Goal: Task Accomplishment & Management: Complete application form

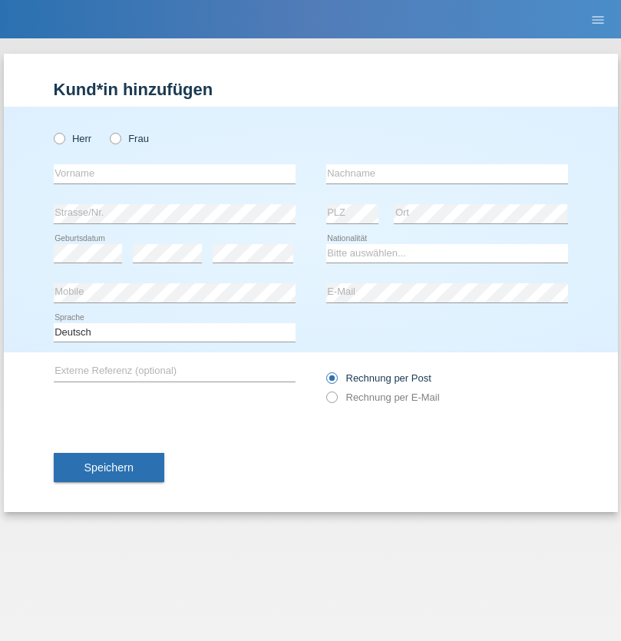
radio input "true"
click at [174, 174] on input "text" at bounding box center [175, 173] width 242 height 19
type input "Suad"
click at [447, 174] on input "text" at bounding box center [447, 173] width 242 height 19
type input "Hasani"
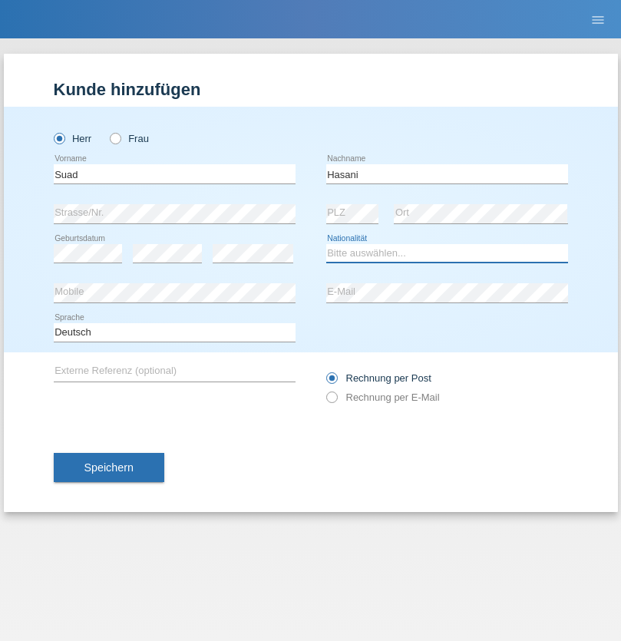
select select "SE"
select select "C"
select select "04"
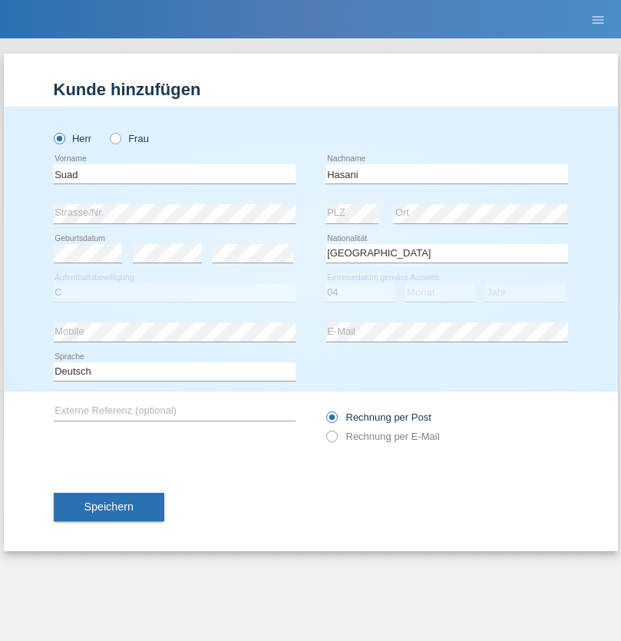
select select "10"
select select "2021"
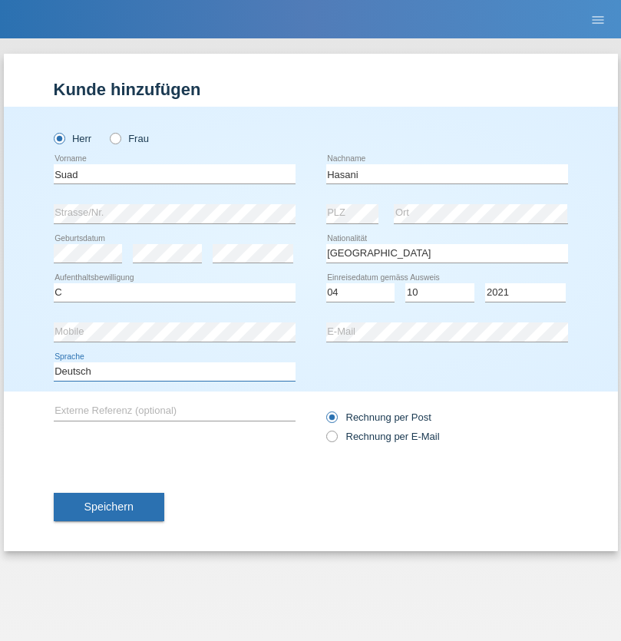
select select "en"
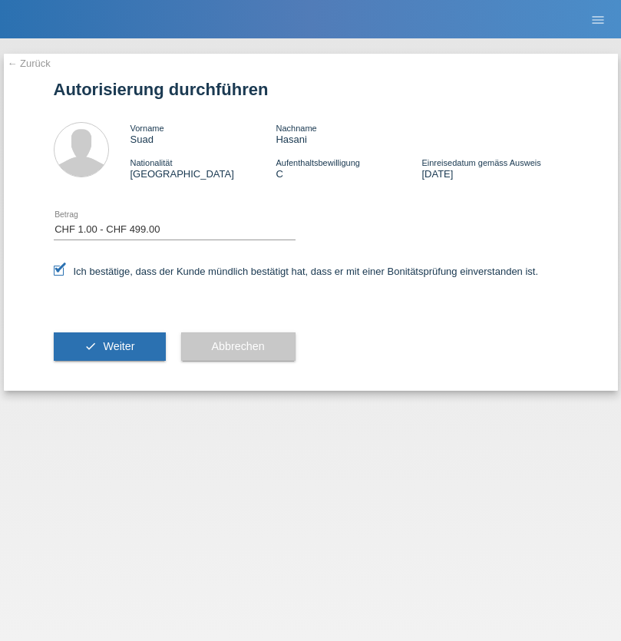
select select "1"
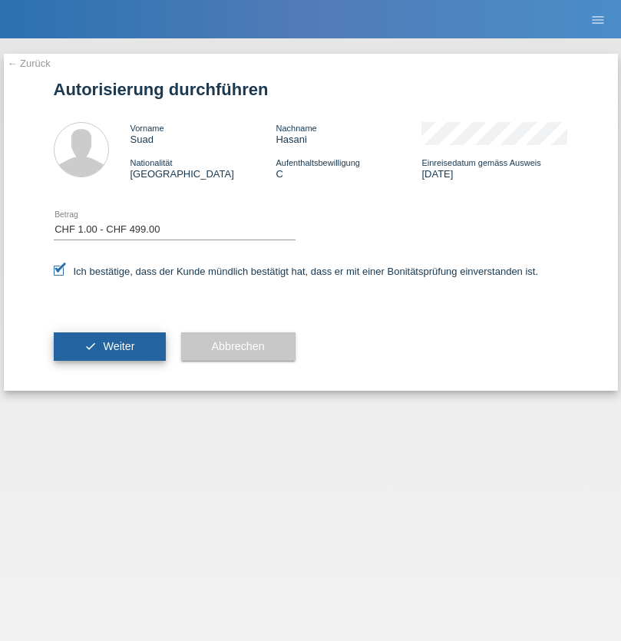
click at [109, 346] on span "Weiter" at bounding box center [118, 346] width 31 height 12
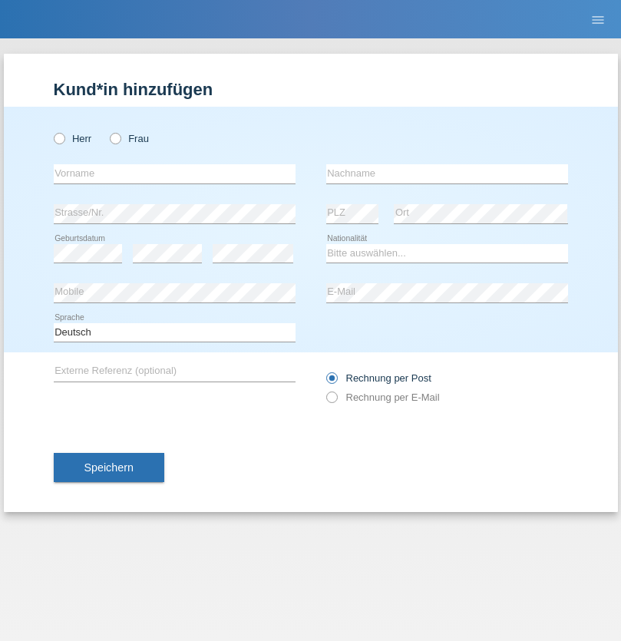
radio input "true"
click at [174, 174] on input "text" at bounding box center [175, 173] width 242 height 19
type input "Adam"
click at [447, 174] on input "text" at bounding box center [447, 173] width 242 height 19
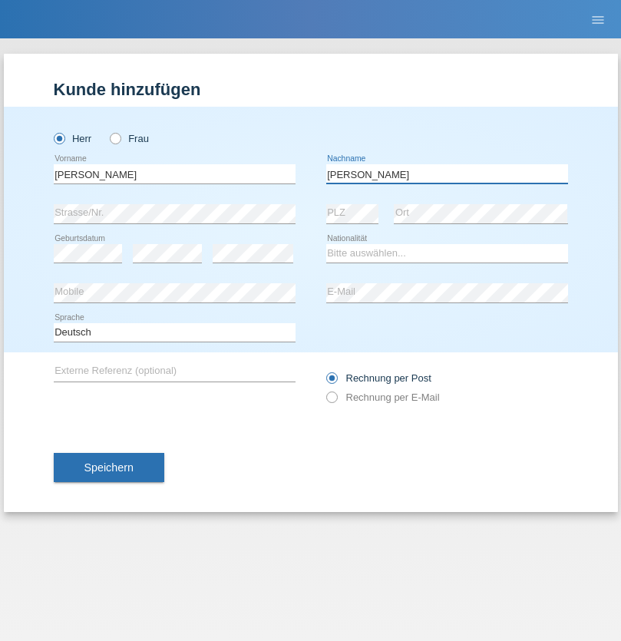
type input "Ivankovic"
select select "HU"
select select "C"
select select "27"
select select "11"
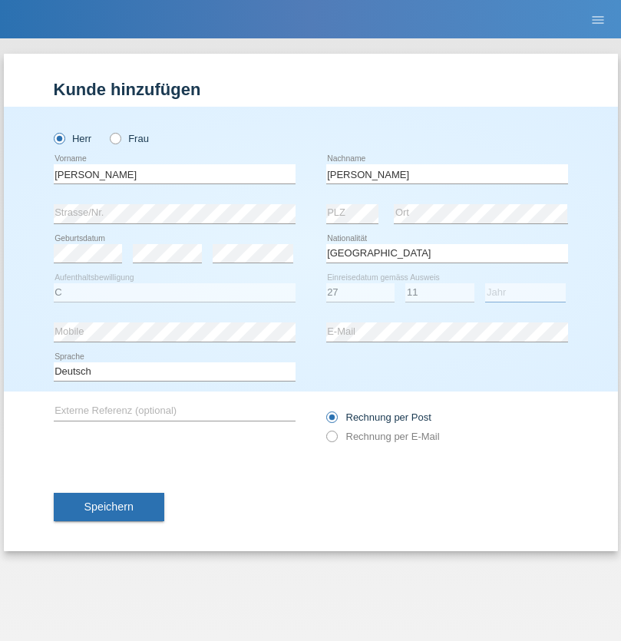
select select "2017"
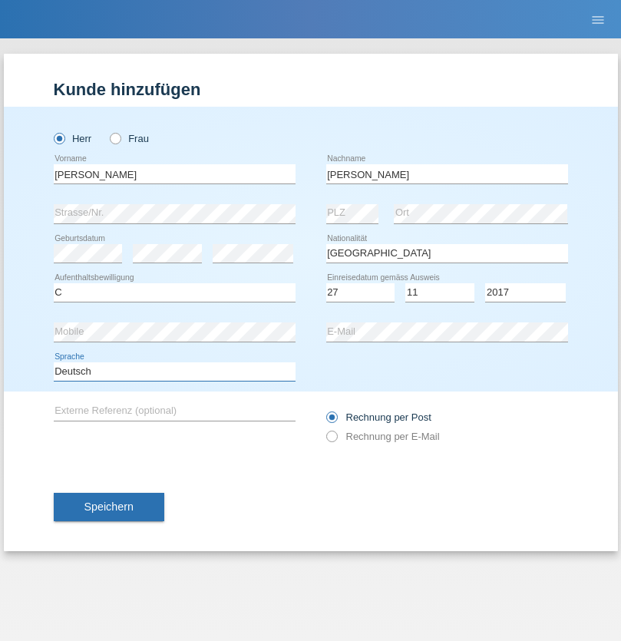
select select "en"
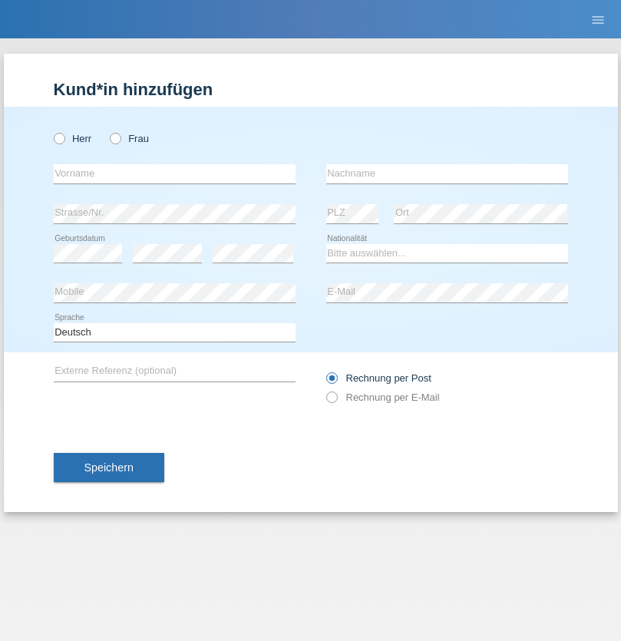
radio input "true"
click at [174, 174] on input "text" at bounding box center [175, 173] width 242 height 19
type input "[PERSON_NAME]"
click at [447, 174] on input "text" at bounding box center [447, 173] width 242 height 19
type input "Stalder"
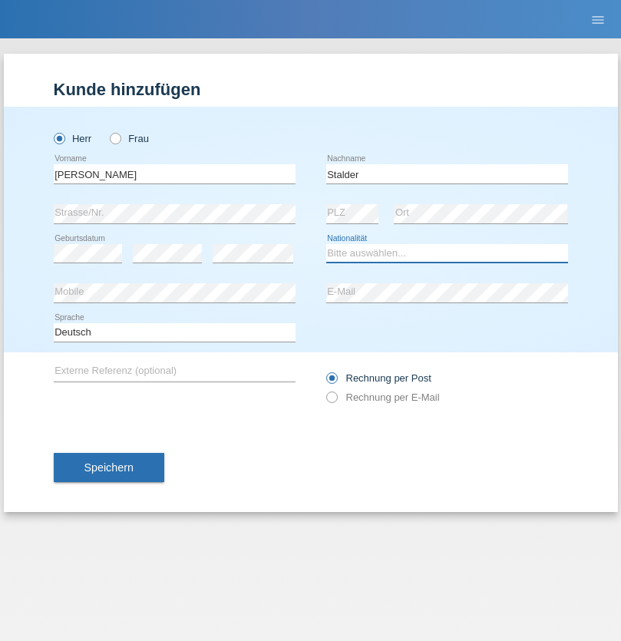
select select "CH"
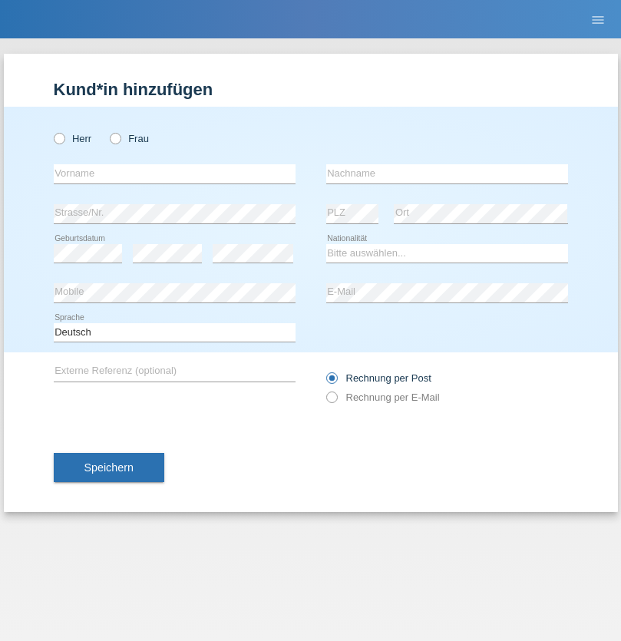
radio input "true"
click at [174, 174] on input "text" at bounding box center [175, 173] width 242 height 19
type input "Jonathan"
click at [447, 174] on input "text" at bounding box center [447, 173] width 242 height 19
type input "Bezzola"
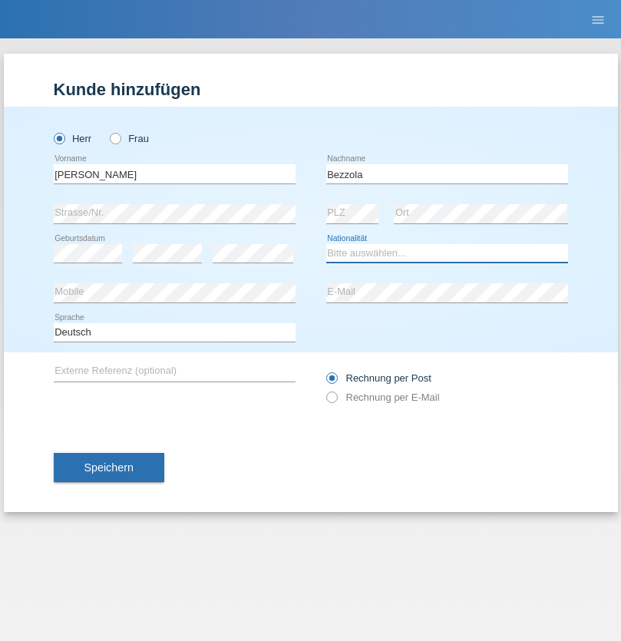
select select "CH"
radio input "true"
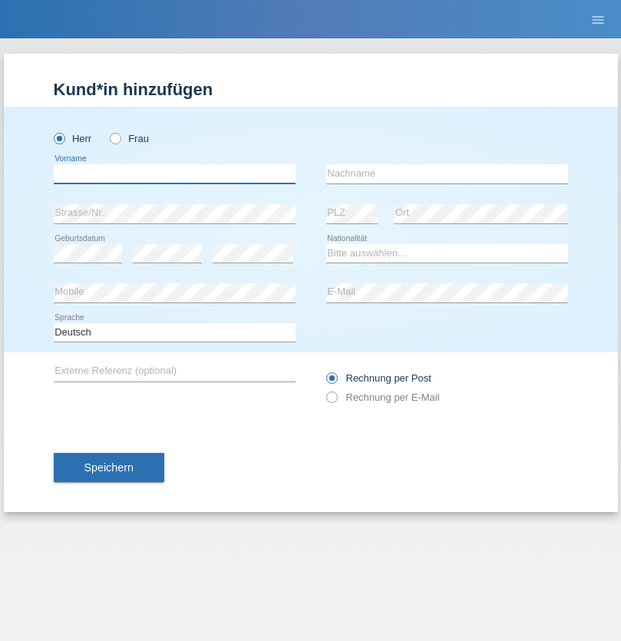
click at [174, 174] on input "text" at bounding box center [175, 173] width 242 height 19
type input "Ben alaya"
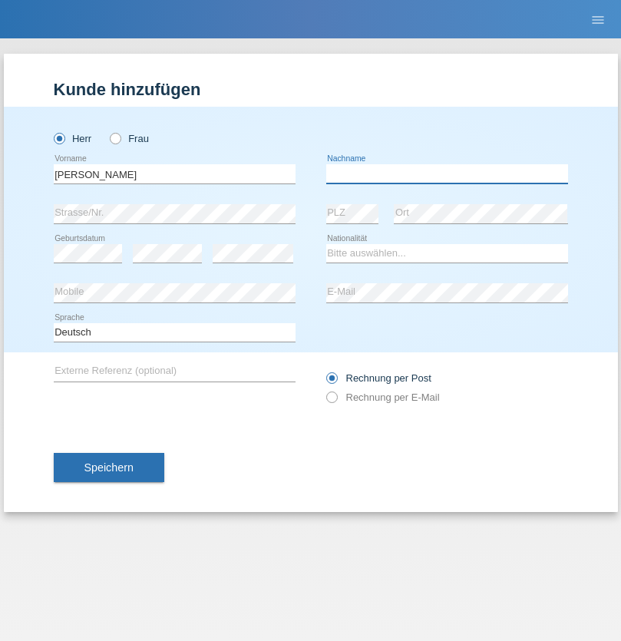
click at [447, 174] on input "text" at bounding box center [447, 173] width 242 height 19
type input "Bechir"
select select "CH"
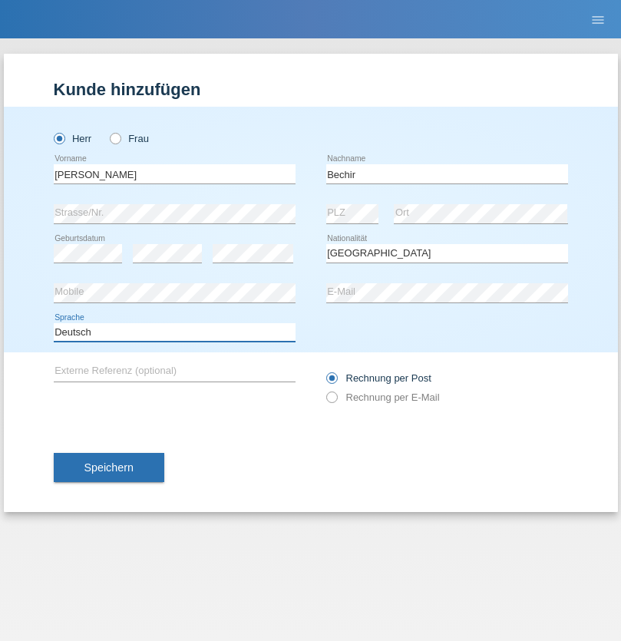
select select "en"
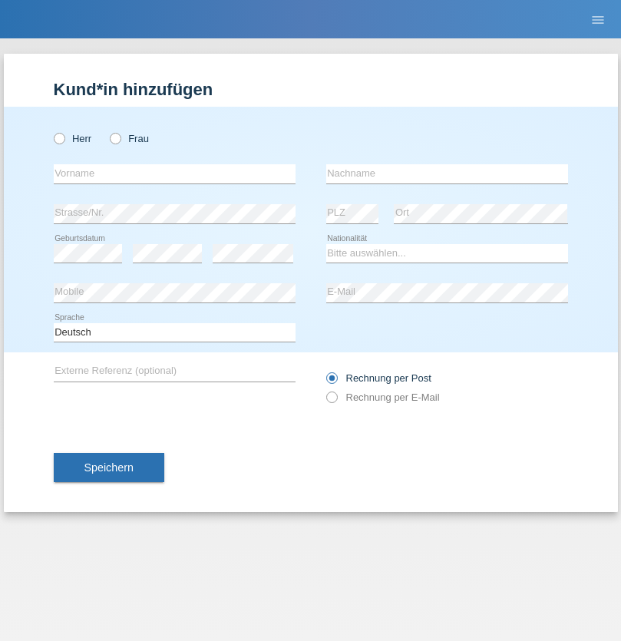
radio input "true"
click at [174, 174] on input "text" at bounding box center [175, 173] width 242 height 19
type input "[PERSON_NAME]"
click at [447, 174] on input "text" at bounding box center [447, 173] width 242 height 19
type input "Pivot"
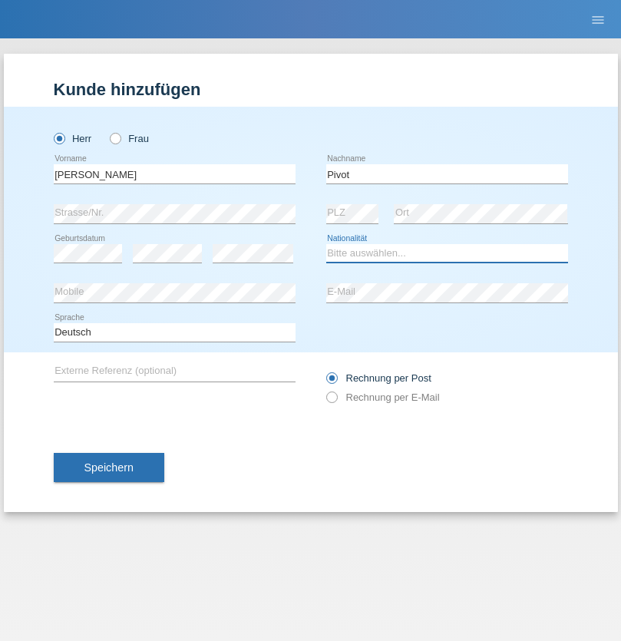
select select "CH"
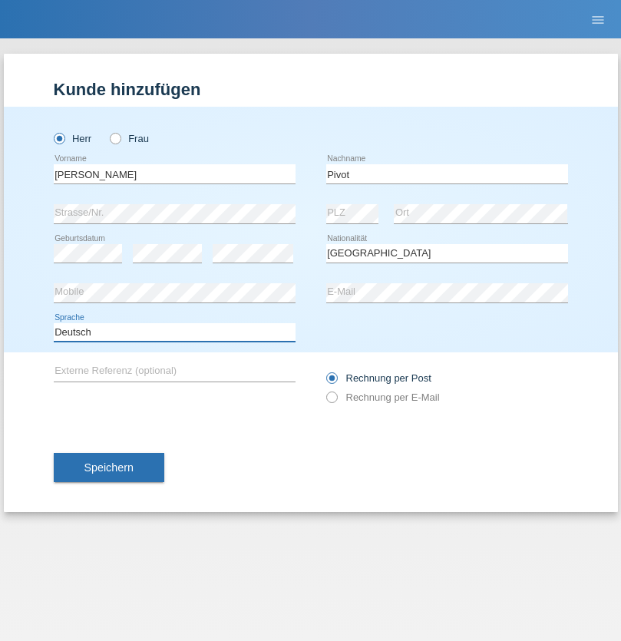
select select "en"
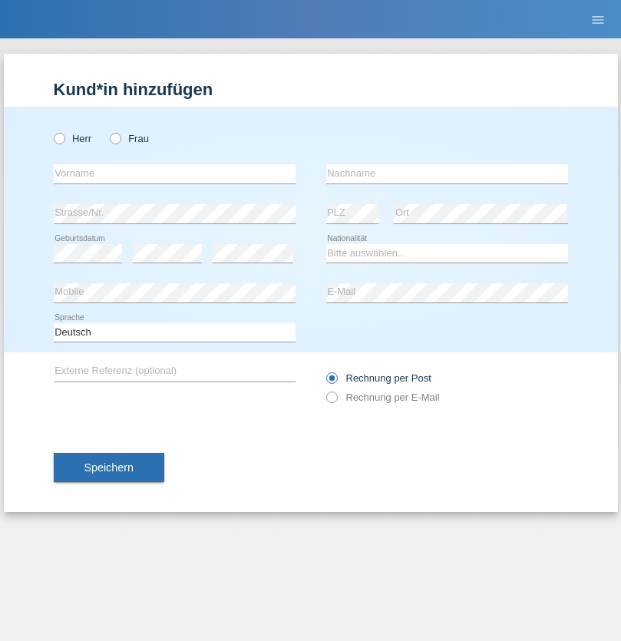
radio input "true"
click at [174, 174] on input "text" at bounding box center [175, 173] width 242 height 19
type input "Şeymanur"
click at [447, 174] on input "text" at bounding box center [447, 173] width 242 height 19
type input "Aydin"
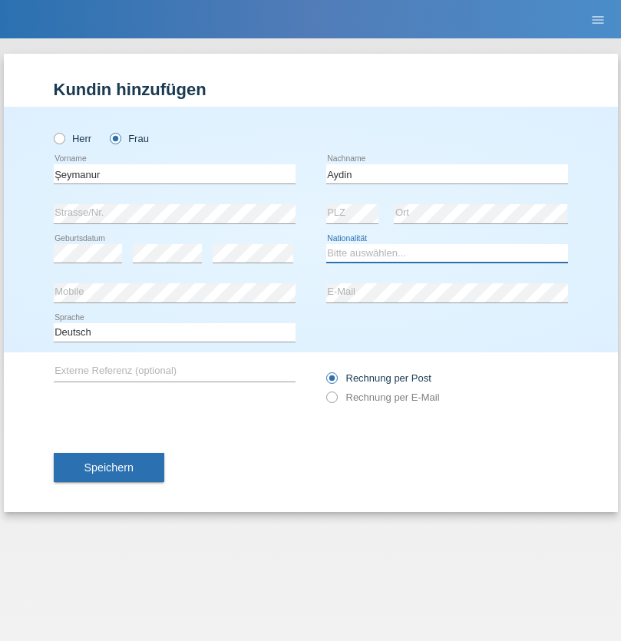
select select "TR"
select select "C"
select select "28"
select select "10"
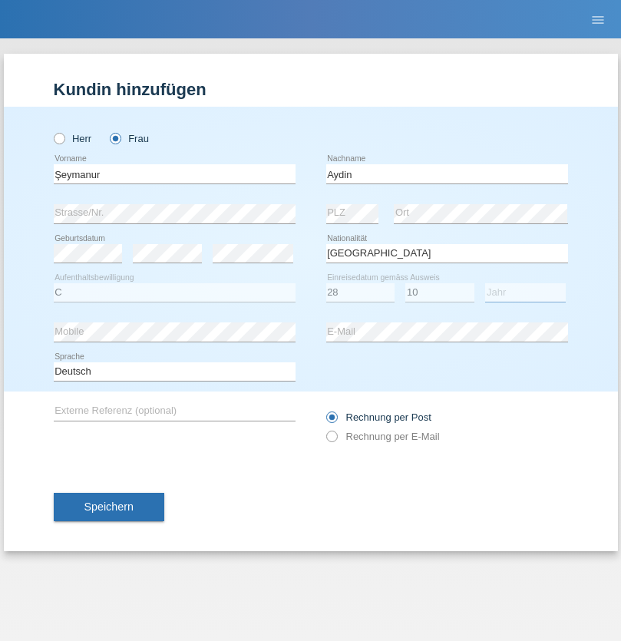
select select "2014"
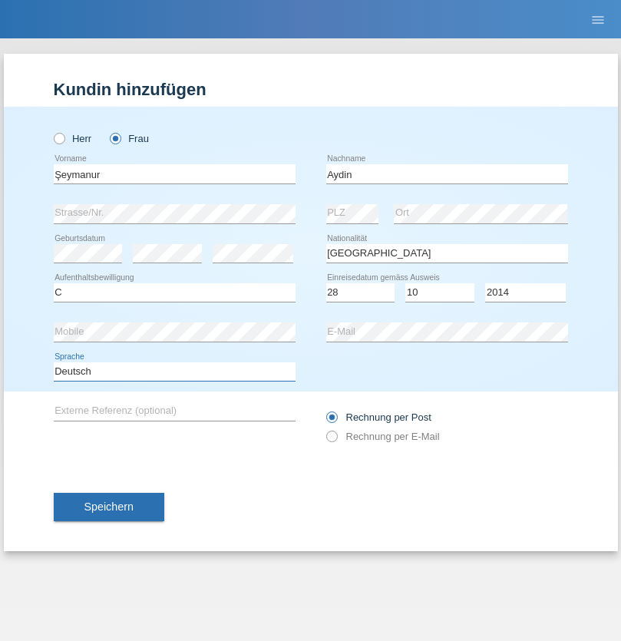
select select "en"
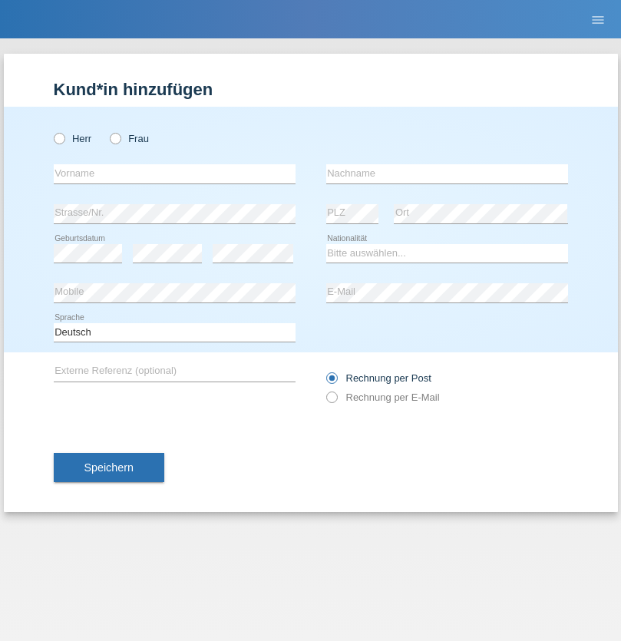
radio input "true"
click at [174, 174] on input "text" at bounding box center [175, 173] width 242 height 19
type input "Nikola"
click at [447, 174] on input "text" at bounding box center [447, 173] width 242 height 19
type input "Kolev"
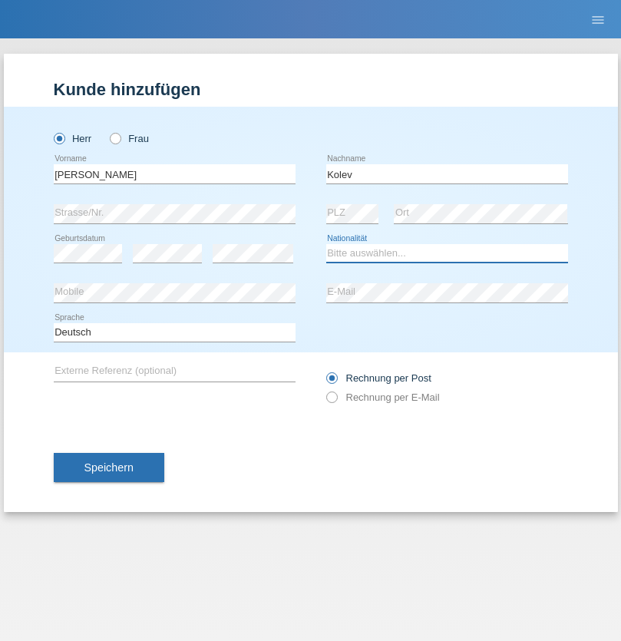
select select "MK"
select select "C"
select select "31"
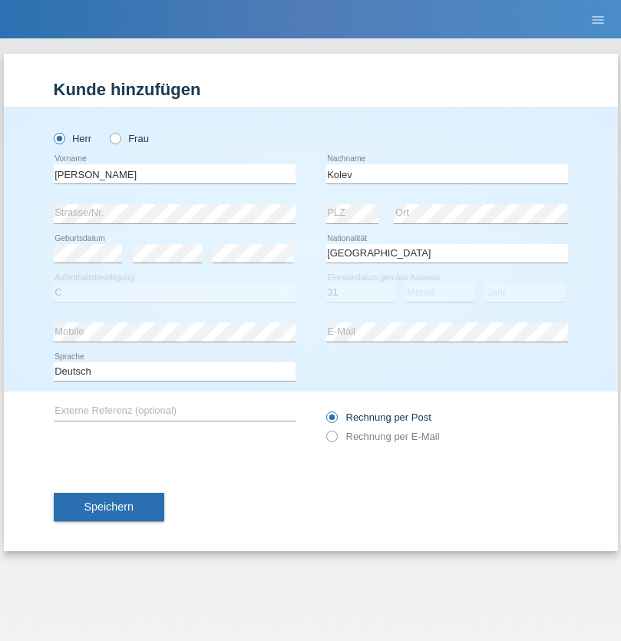
select select "10"
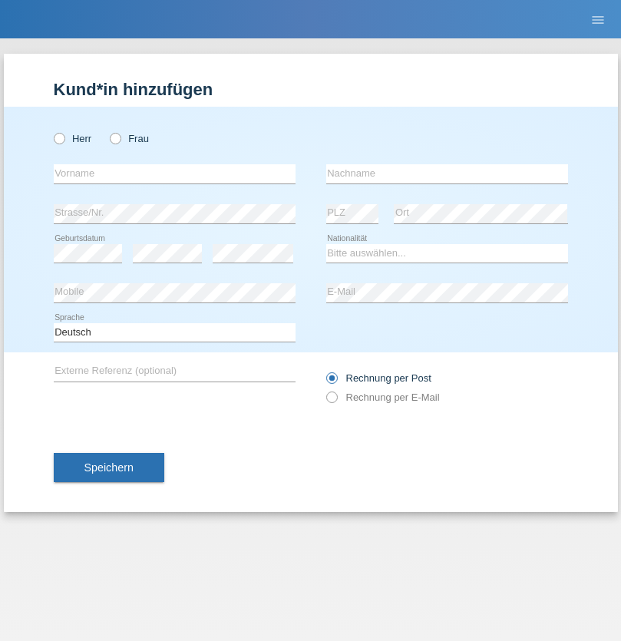
radio input "true"
click at [174, 174] on input "text" at bounding box center [175, 173] width 242 height 19
type input "[PERSON_NAME]"
click at [447, 174] on input "text" at bounding box center [447, 173] width 242 height 19
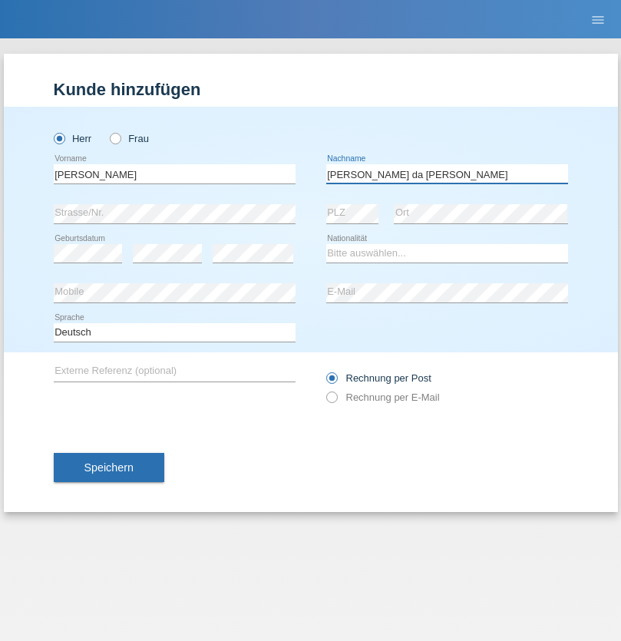
type input "[PERSON_NAME] da [PERSON_NAME]"
select select "PT"
select select "C"
select select "07"
select select "04"
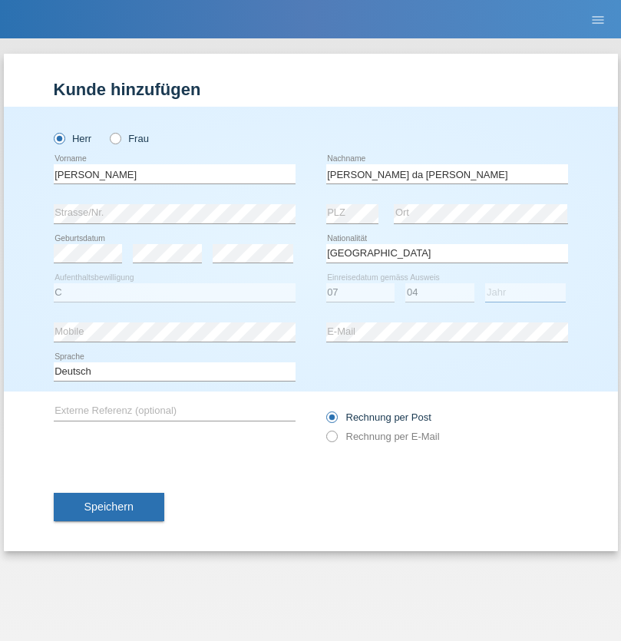
select select "1992"
